Goal: Information Seeking & Learning: Learn about a topic

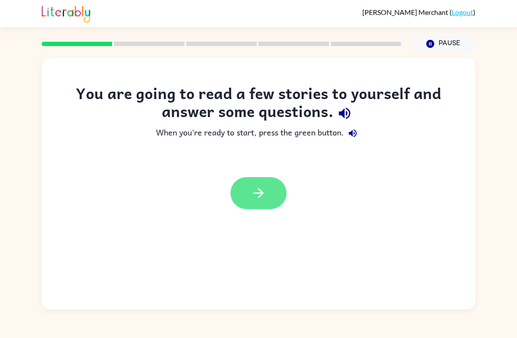
click at [251, 191] on icon "button" at bounding box center [258, 192] width 15 height 15
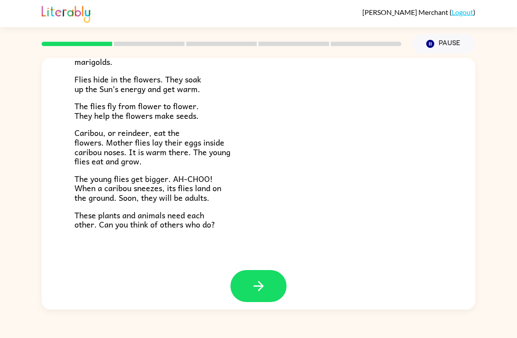
scroll to position [173, 0]
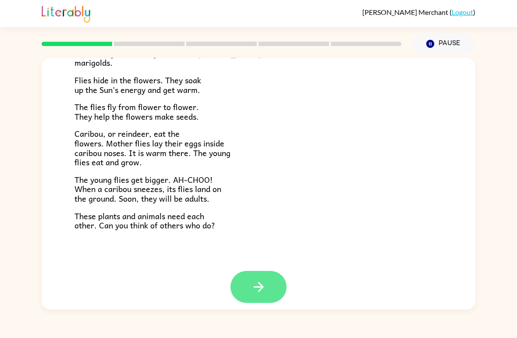
click at [252, 280] on icon "button" at bounding box center [258, 286] width 15 height 15
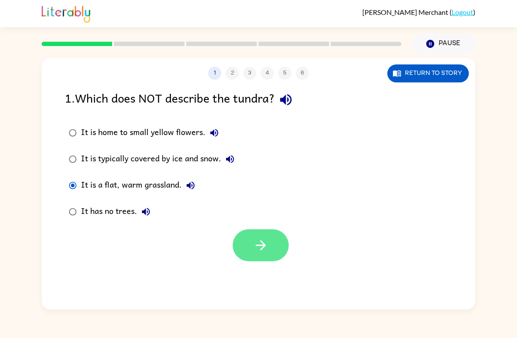
click at [252, 240] on button "button" at bounding box center [261, 245] width 56 height 32
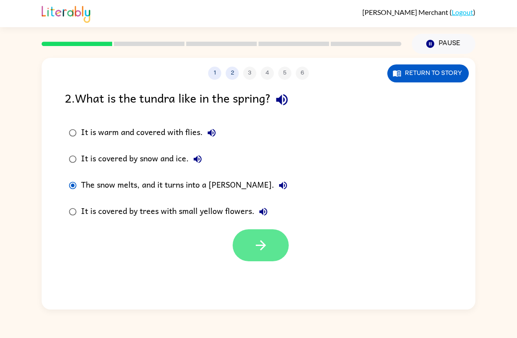
click at [250, 253] on button "button" at bounding box center [261, 245] width 56 height 32
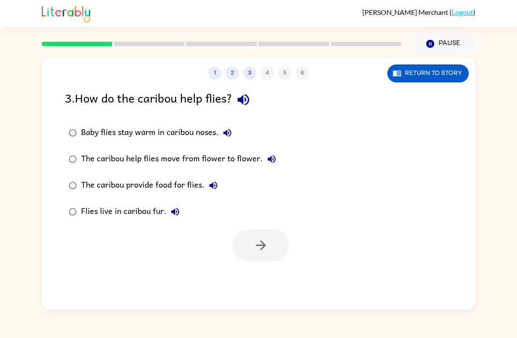
click at [163, 100] on div "3 . How do the caribou help flies?" at bounding box center [258, 99] width 387 height 22
click at [246, 99] on icon "button" at bounding box center [242, 99] width 11 height 11
click at [245, 99] on icon "button" at bounding box center [242, 99] width 11 height 11
click at [247, 99] on icon "button" at bounding box center [242, 99] width 11 height 11
click at [256, 245] on icon "button" at bounding box center [260, 245] width 10 height 10
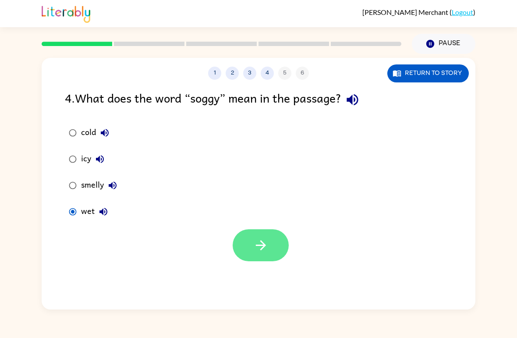
click at [258, 255] on button "button" at bounding box center [261, 245] width 56 height 32
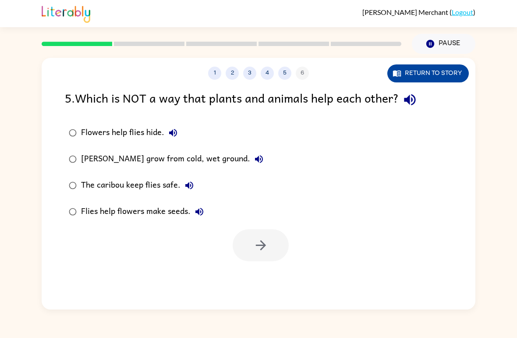
click at [440, 68] on button "Return to story" at bounding box center [427, 73] width 81 height 18
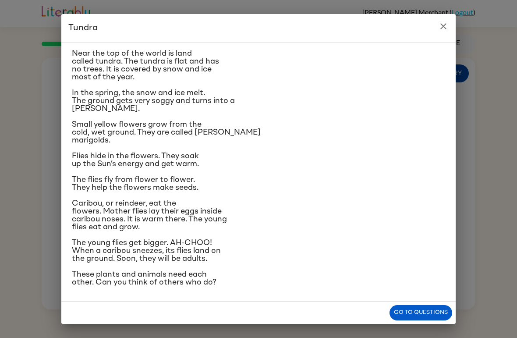
scroll to position [70, 0]
click at [49, 215] on div "Tundra Near the top of the world is land called tundra. The tundra is flat and …" at bounding box center [258, 169] width 517 height 338
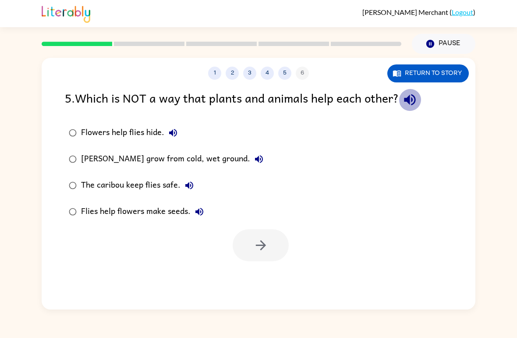
click at [413, 94] on icon "button" at bounding box center [409, 99] width 15 height 15
click at [168, 131] on icon "button" at bounding box center [173, 132] width 11 height 11
click at [258, 156] on icon "button" at bounding box center [259, 159] width 11 height 11
click at [194, 183] on button "The caribou keep flies safe." at bounding box center [189, 185] width 18 height 18
click at [197, 210] on icon "button" at bounding box center [199, 211] width 11 height 11
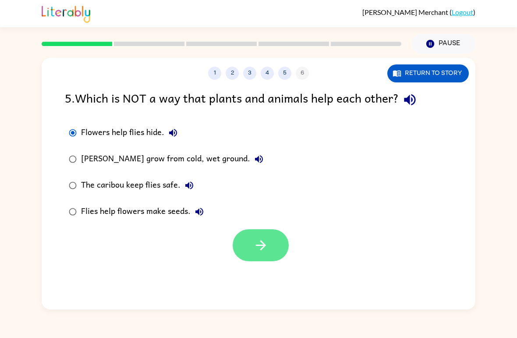
click at [246, 252] on button "button" at bounding box center [261, 245] width 56 height 32
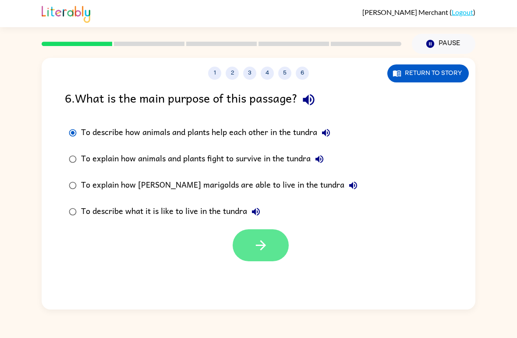
click at [258, 240] on icon "button" at bounding box center [260, 244] width 15 height 15
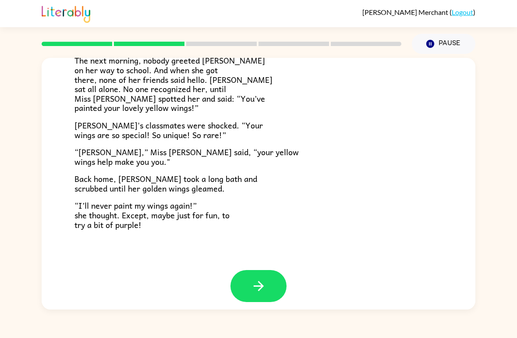
scroll to position [236, 0]
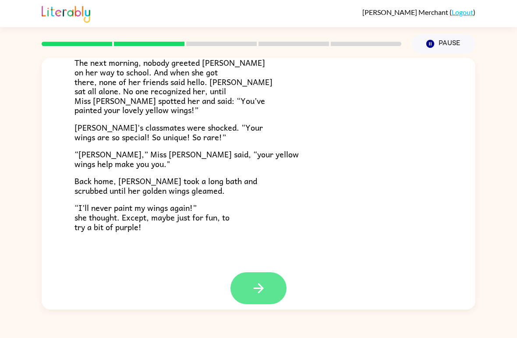
click at [254, 282] on icon "button" at bounding box center [258, 287] width 15 height 15
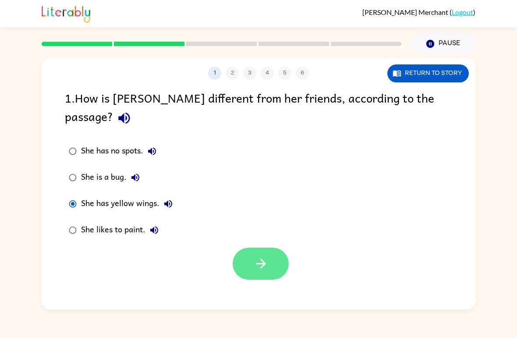
click at [243, 247] on button "button" at bounding box center [261, 263] width 56 height 32
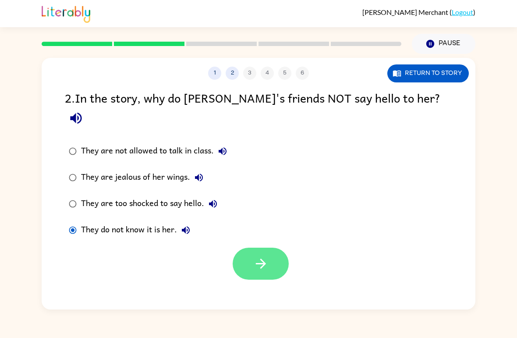
click at [246, 247] on button "button" at bounding box center [261, 263] width 56 height 32
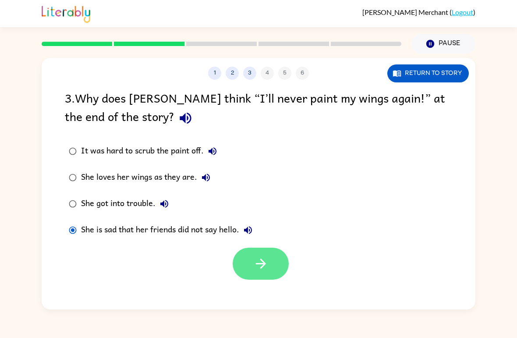
click at [245, 270] on button "button" at bounding box center [261, 263] width 56 height 32
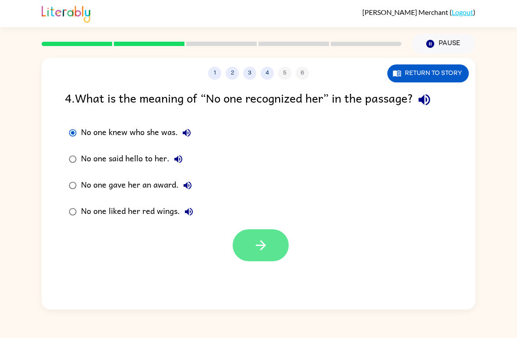
click at [261, 251] on icon "button" at bounding box center [260, 244] width 15 height 15
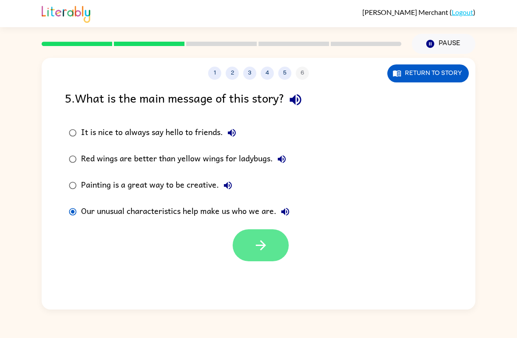
click at [258, 247] on icon "button" at bounding box center [260, 244] width 15 height 15
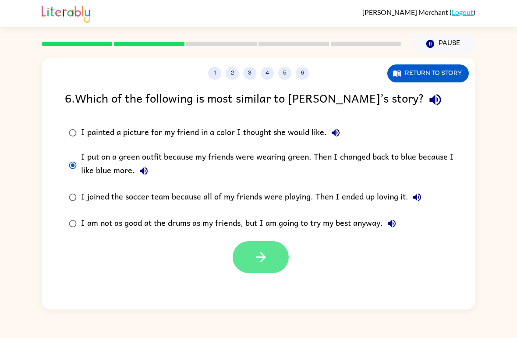
click at [247, 255] on button "button" at bounding box center [261, 257] width 56 height 32
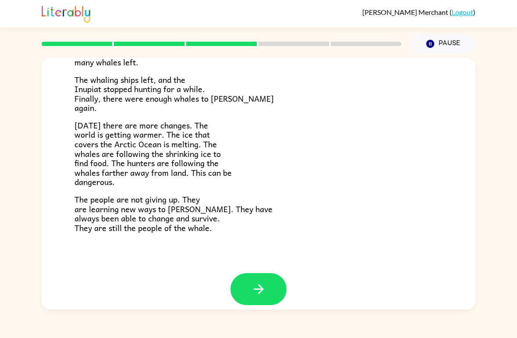
scroll to position [284, 0]
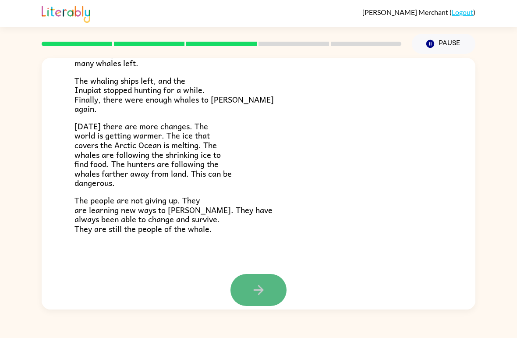
click at [256, 285] on icon "button" at bounding box center [258, 290] width 10 height 10
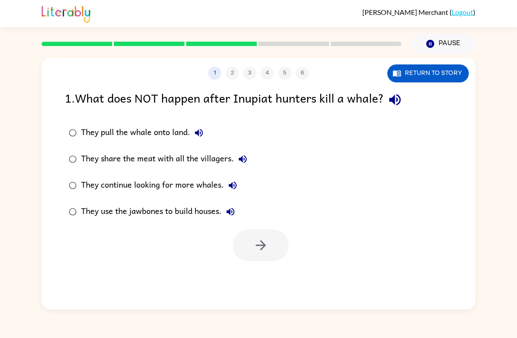
click at [399, 104] on icon "button" at bounding box center [394, 99] width 11 height 11
click at [397, 96] on icon "button" at bounding box center [394, 99] width 15 height 15
click at [251, 243] on button "button" at bounding box center [261, 245] width 56 height 32
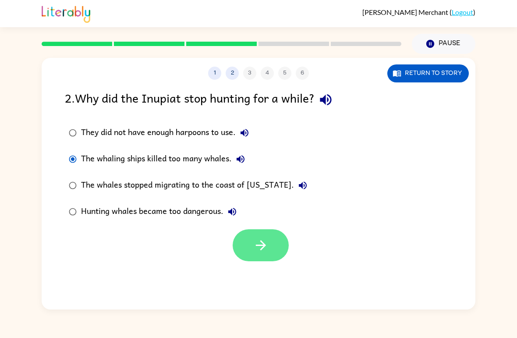
click at [252, 240] on button "button" at bounding box center [261, 245] width 56 height 32
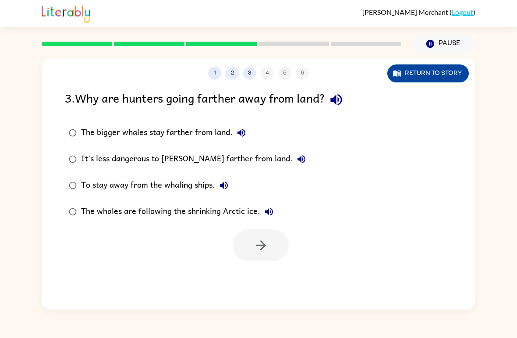
click at [431, 71] on button "Return to story" at bounding box center [427, 73] width 81 height 18
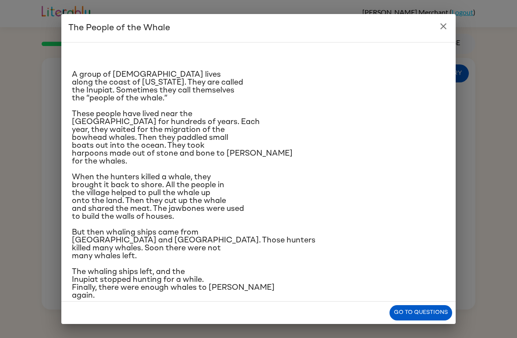
click at [441, 20] on button "close" at bounding box center [443, 27] width 18 height 18
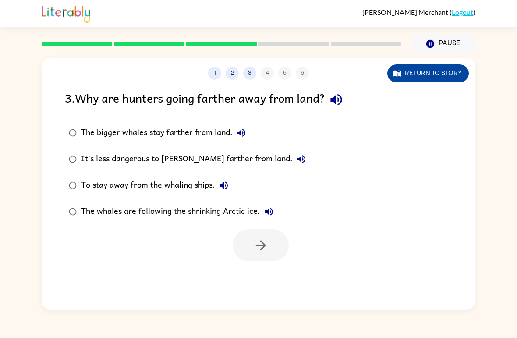
click at [447, 74] on button "Return to story" at bounding box center [427, 73] width 81 height 18
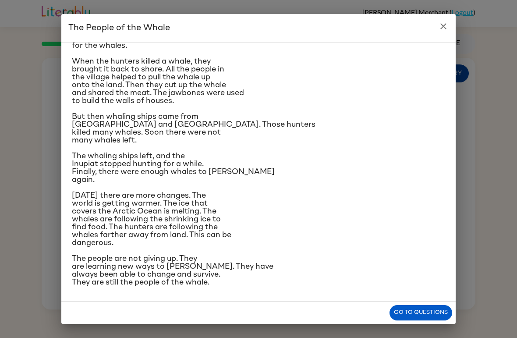
scroll to position [210, 0]
click at [443, 24] on icon "close" at bounding box center [443, 26] width 11 height 11
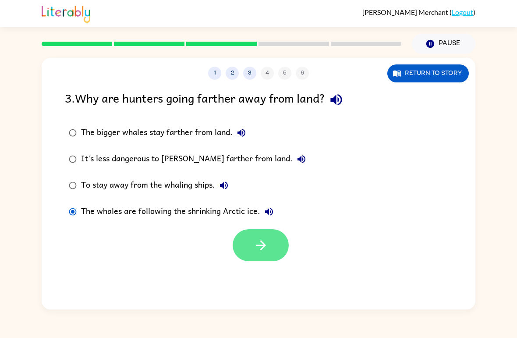
click at [256, 247] on icon "button" at bounding box center [260, 244] width 15 height 15
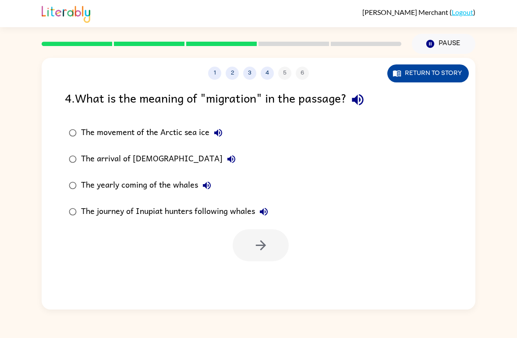
click at [442, 71] on button "Return to story" at bounding box center [427, 73] width 81 height 18
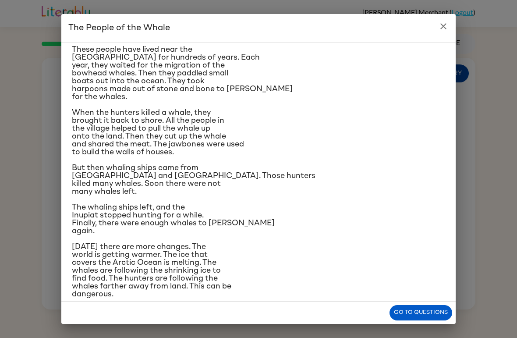
scroll to position [65, 0]
click at [442, 29] on icon "close" at bounding box center [443, 26] width 11 height 11
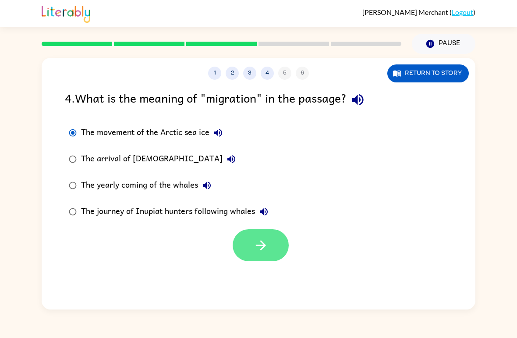
click at [263, 248] on icon "button" at bounding box center [260, 245] width 10 height 10
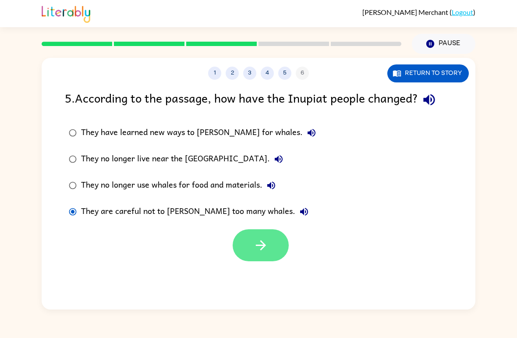
click at [270, 252] on button "button" at bounding box center [261, 245] width 56 height 32
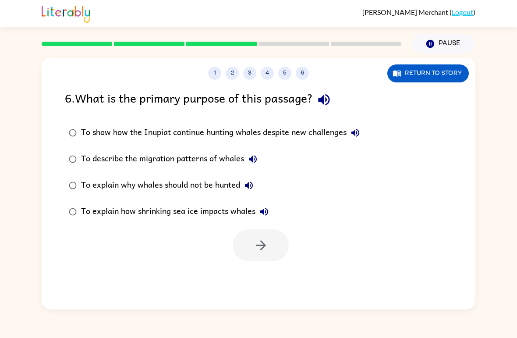
click at [330, 97] on icon "button" at bounding box center [323, 99] width 15 height 15
click at [332, 102] on icon "button" at bounding box center [323, 99] width 15 height 15
click at [332, 107] on icon "button" at bounding box center [323, 99] width 15 height 15
click at [270, 248] on button "button" at bounding box center [261, 245] width 56 height 32
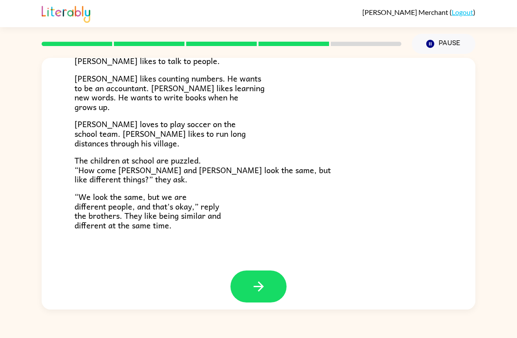
scroll to position [182, 0]
click at [515, 217] on div "[PERSON_NAME] and [PERSON_NAME] and [PERSON_NAME] are twin brothers. "They look…" at bounding box center [258, 181] width 517 height 255
click at [267, 272] on button "button" at bounding box center [258, 287] width 56 height 32
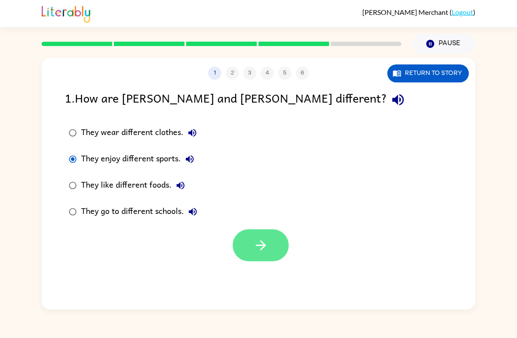
click at [261, 240] on icon "button" at bounding box center [260, 244] width 15 height 15
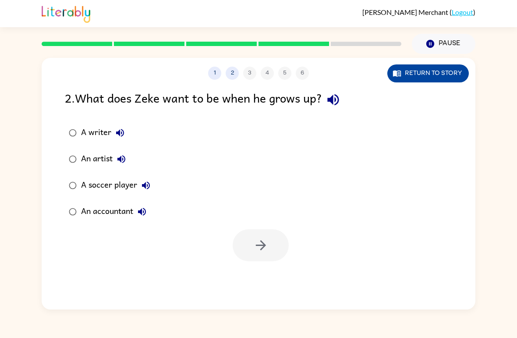
click at [431, 72] on button "Return to story" at bounding box center [427, 73] width 81 height 18
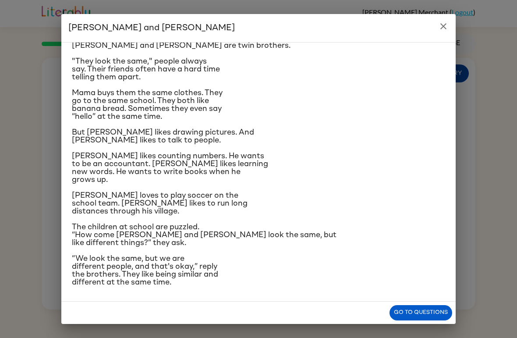
scroll to position [92, 0]
click at [445, 28] on icon "close" at bounding box center [443, 26] width 11 height 11
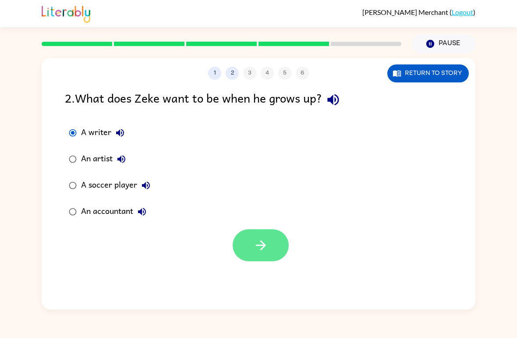
click at [243, 249] on button "button" at bounding box center [261, 245] width 56 height 32
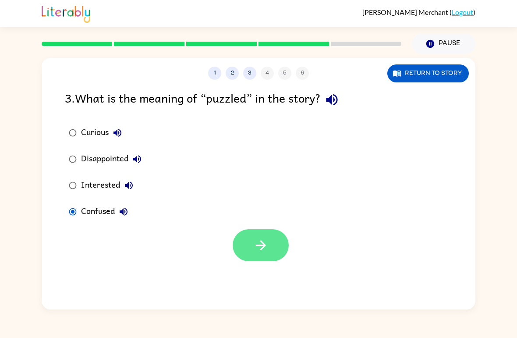
click at [258, 249] on icon "button" at bounding box center [260, 244] width 15 height 15
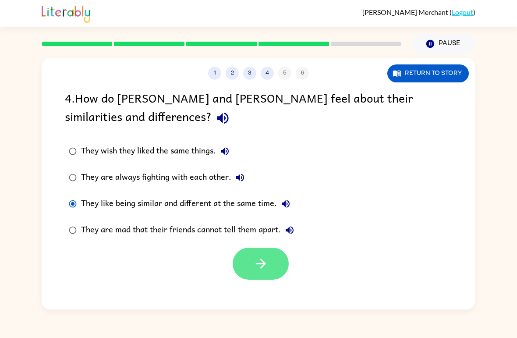
click at [269, 271] on button "button" at bounding box center [261, 263] width 56 height 32
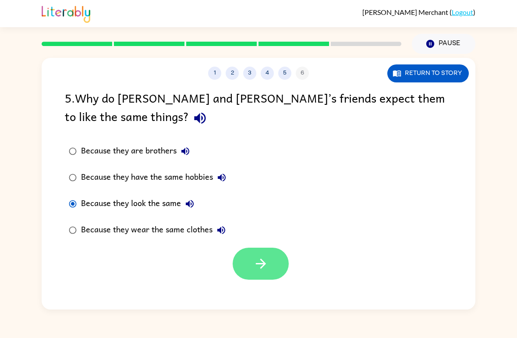
click at [258, 267] on icon "button" at bounding box center [260, 263] width 15 height 15
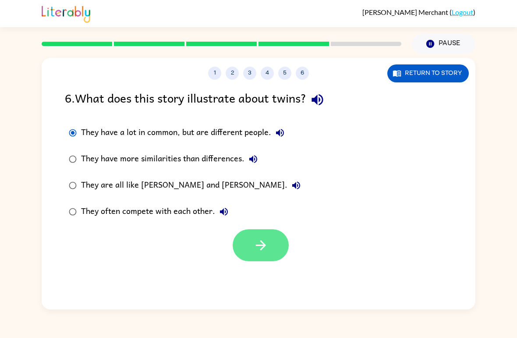
click at [265, 240] on icon "button" at bounding box center [260, 244] width 15 height 15
